Goal: Information Seeking & Learning: Find specific page/section

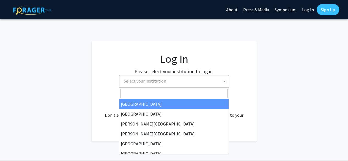
click at [218, 80] on span "Select your institution" at bounding box center [175, 80] width 107 height 11
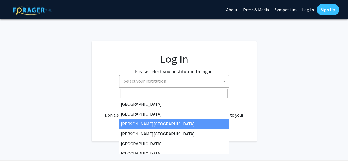
select select "5"
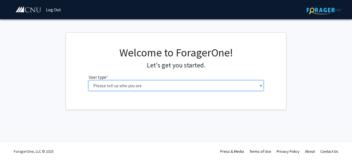
click at [197, 87] on select "Please tell us who you are Undergraduate Student Master's Student Doctoral Cand…" at bounding box center [176, 85] width 175 height 10
select select "1: undergrad"
click at [89, 80] on select "Please tell us who you are Undergraduate Student Master's Student Doctoral Cand…" at bounding box center [176, 85] width 175 height 10
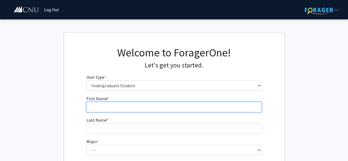
click at [177, 110] on input "First Name * required" at bounding box center [173, 107] width 175 height 10
type input "Danielle"
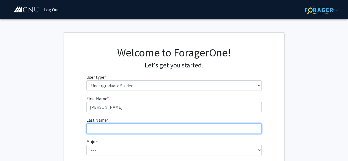
click at [180, 130] on input "Last Name * required" at bounding box center [173, 128] width 175 height 10
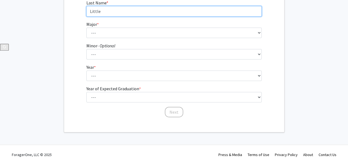
scroll to position [118, 0]
type input "Little"
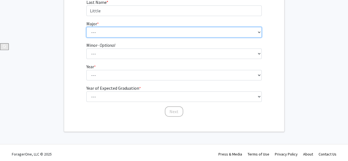
click at [150, 31] on select "--- Accounting Applied Physics Art History Biochemistry Biology Chemistry Class…" at bounding box center [173, 32] width 175 height 10
select select "8: 619"
click at [86, 27] on select "--- Accounting Applied Physics Art History Biochemistry Biology Chemistry Class…" at bounding box center [173, 32] width 175 height 10
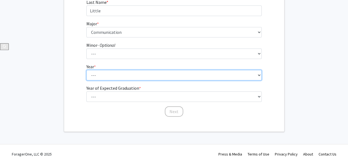
click at [133, 79] on select "--- First-year Sophomore Junior Senior Postbaccalaureate Certificate" at bounding box center [173, 75] width 175 height 10
select select "3: junior"
click at [86, 70] on select "--- First-year Sophomore Junior Senior Postbaccalaureate Certificate" at bounding box center [173, 75] width 175 height 10
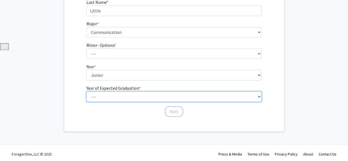
click at [134, 95] on select "--- 2025 2026 2027 2028 2029 2030 2031 2032 2033 2034" at bounding box center [173, 96] width 175 height 10
select select "3: 2027"
click at [86, 91] on select "--- 2025 2026 2027 2028 2029 2030 2031 2032 2033 2034" at bounding box center [173, 96] width 175 height 10
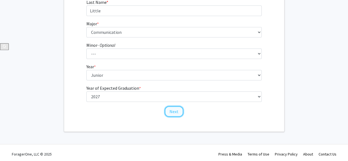
click at [175, 112] on button "Next" at bounding box center [174, 111] width 18 height 10
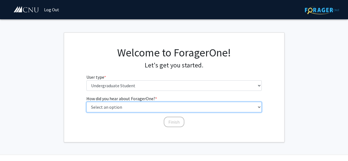
click at [184, 105] on select "Select an option Peer/student recommendation Faculty/staff recommendation Unive…" at bounding box center [173, 107] width 175 height 10
select select "1: peer_recommendation"
click at [86, 102] on select "Select an option Peer/student recommendation Faculty/staff recommendation Unive…" at bounding box center [173, 107] width 175 height 10
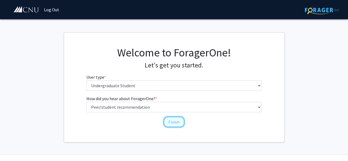
click at [177, 122] on button "Finish" at bounding box center [174, 122] width 21 height 10
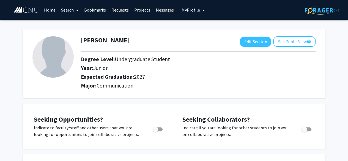
click at [70, 12] on link "Search" at bounding box center [69, 9] width 23 height 19
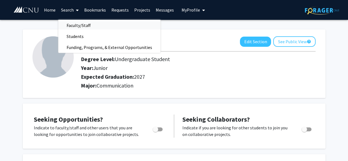
click at [73, 26] on span "Faculty/Staff" at bounding box center [78, 25] width 40 height 11
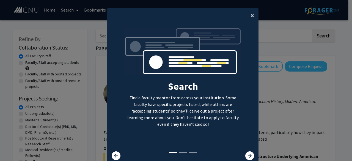
click at [251, 17] on span "×" at bounding box center [253, 15] width 4 height 9
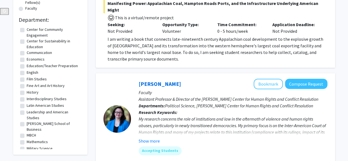
click at [27, 53] on label "Communication" at bounding box center [39, 53] width 25 height 6
click at [27, 53] on input "Communication" at bounding box center [29, 52] width 4 height 4
checkbox input "true"
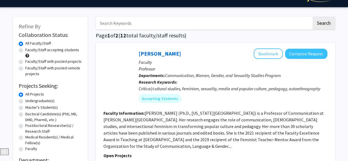
scroll to position [6, 0]
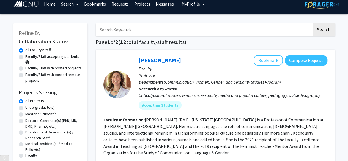
click at [249, 31] on input "Search Keywords" at bounding box center [204, 29] width 216 height 13
type input "critical thinking"
click at [313, 23] on button "Search" at bounding box center [324, 29] width 23 height 13
checkbox input "false"
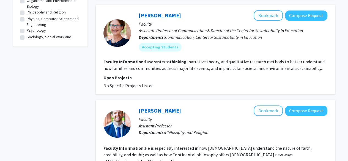
scroll to position [261, 0]
